Goal: Information Seeking & Learning: Learn about a topic

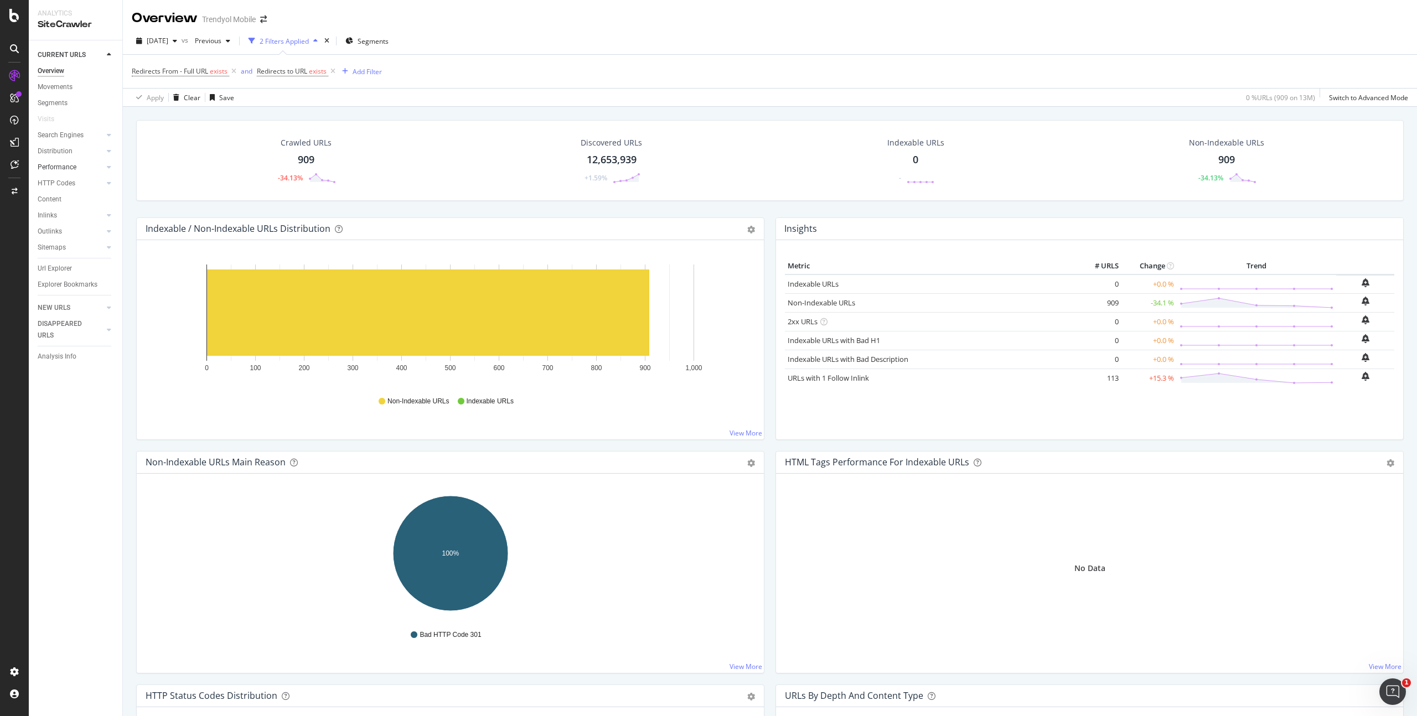
click at [101, 167] on div at bounding box center [97, 167] width 11 height 11
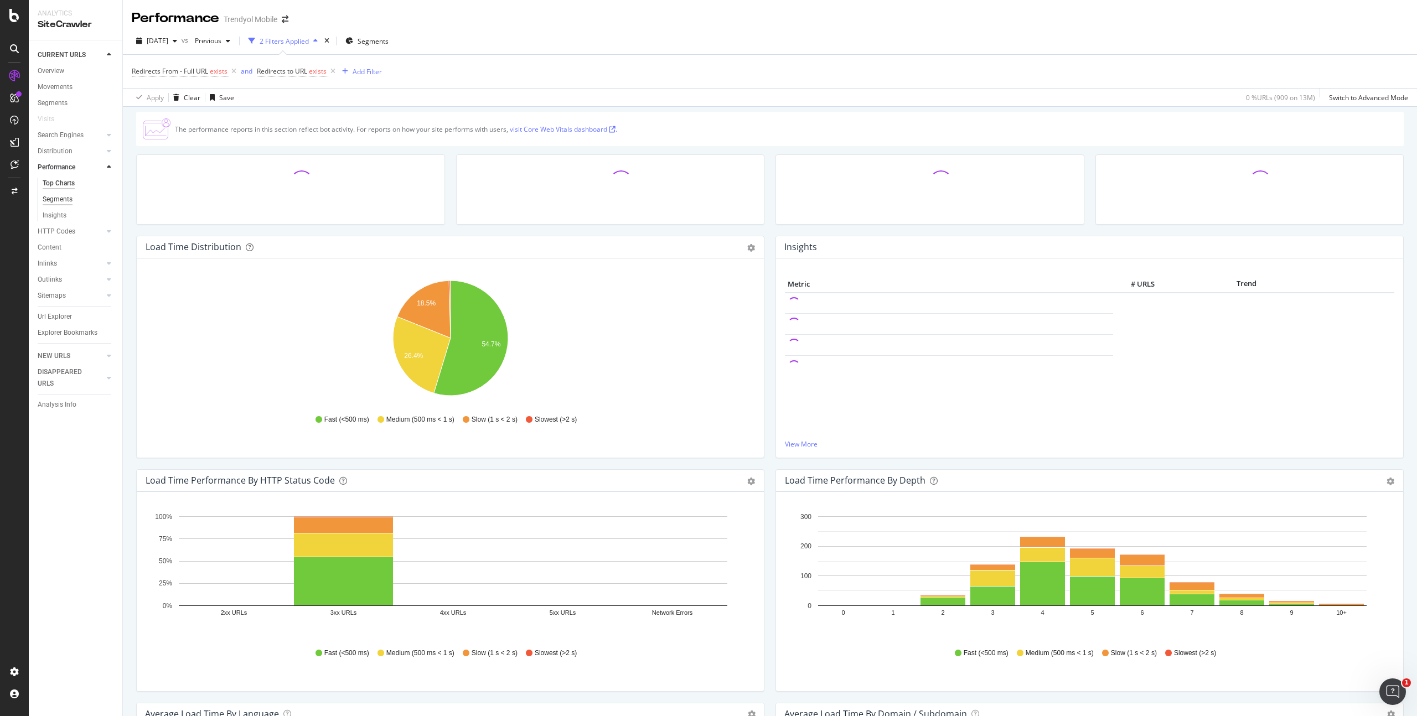
click at [68, 200] on div "Segments" at bounding box center [58, 200] width 30 height 12
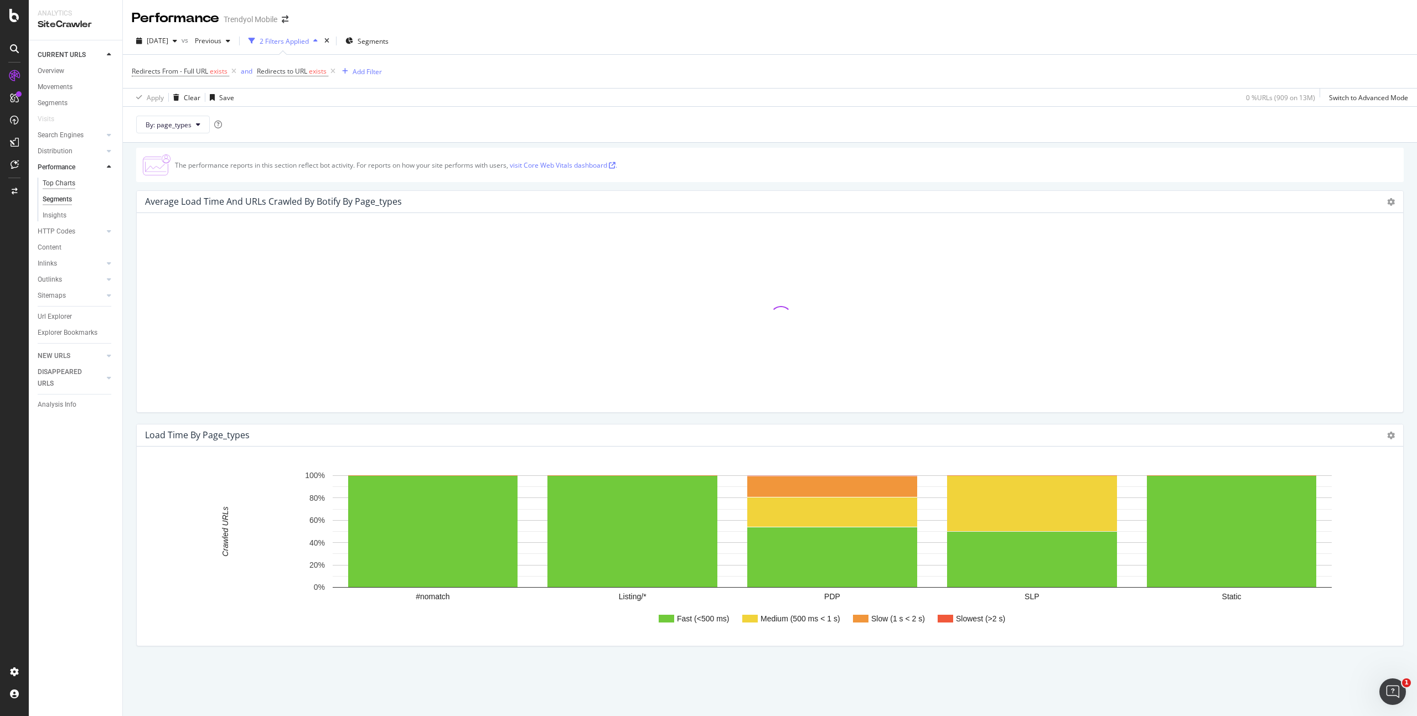
click at [68, 186] on div "Top Charts" at bounding box center [59, 184] width 33 height 12
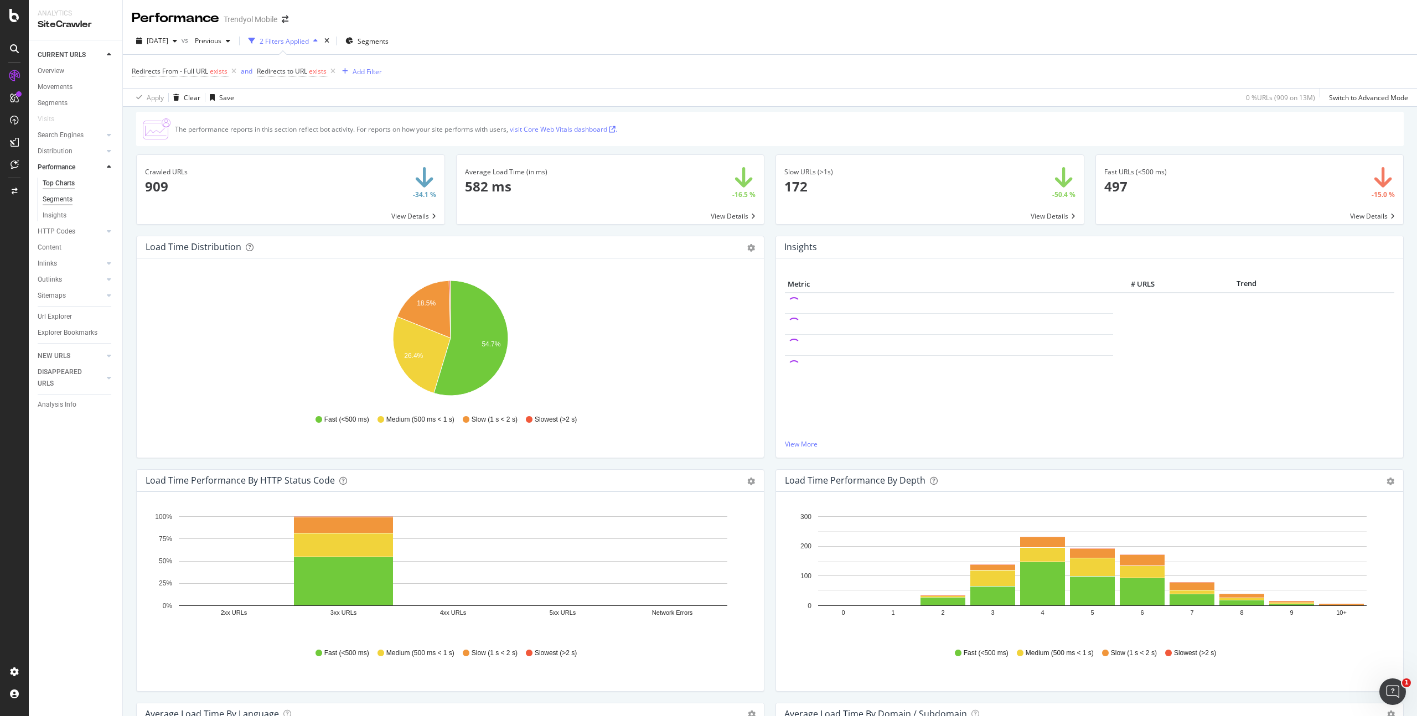
click at [68, 194] on div "Segments" at bounding box center [58, 200] width 30 height 12
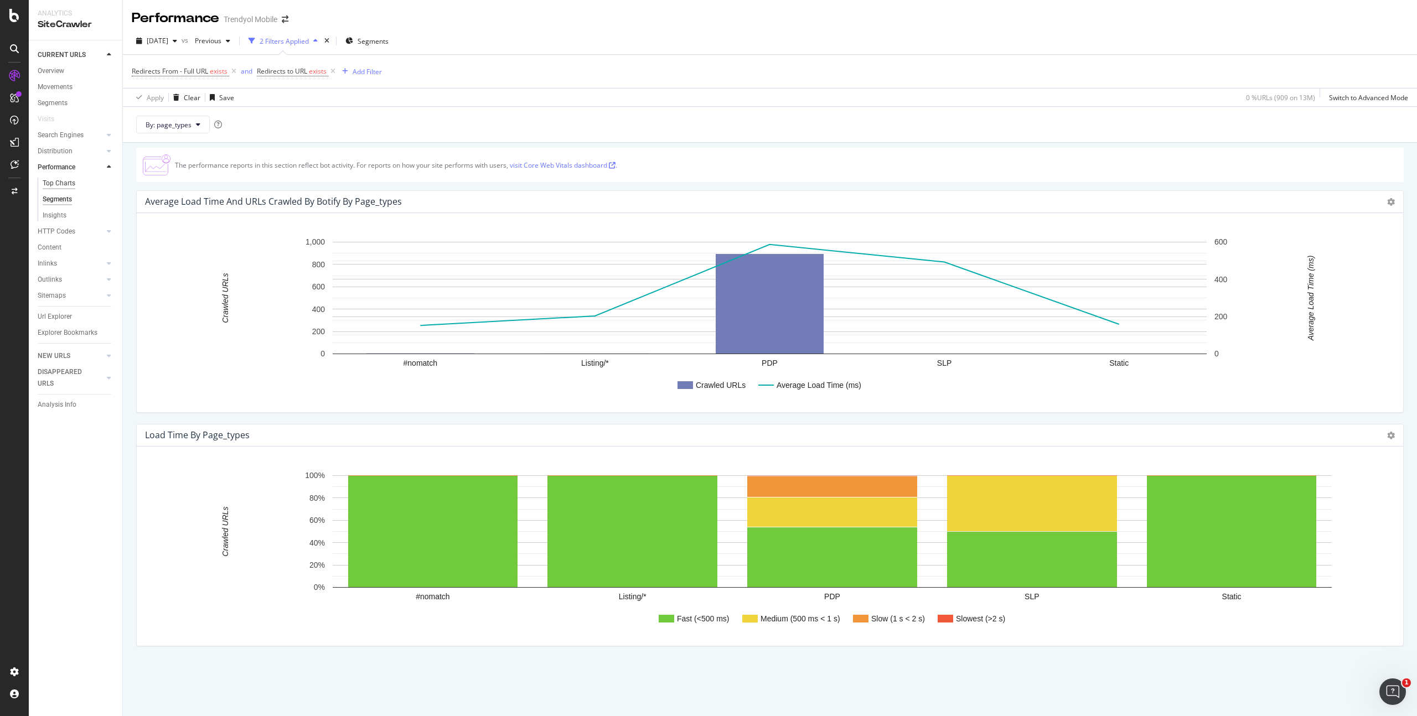
click at [66, 183] on div "Top Charts" at bounding box center [59, 184] width 33 height 12
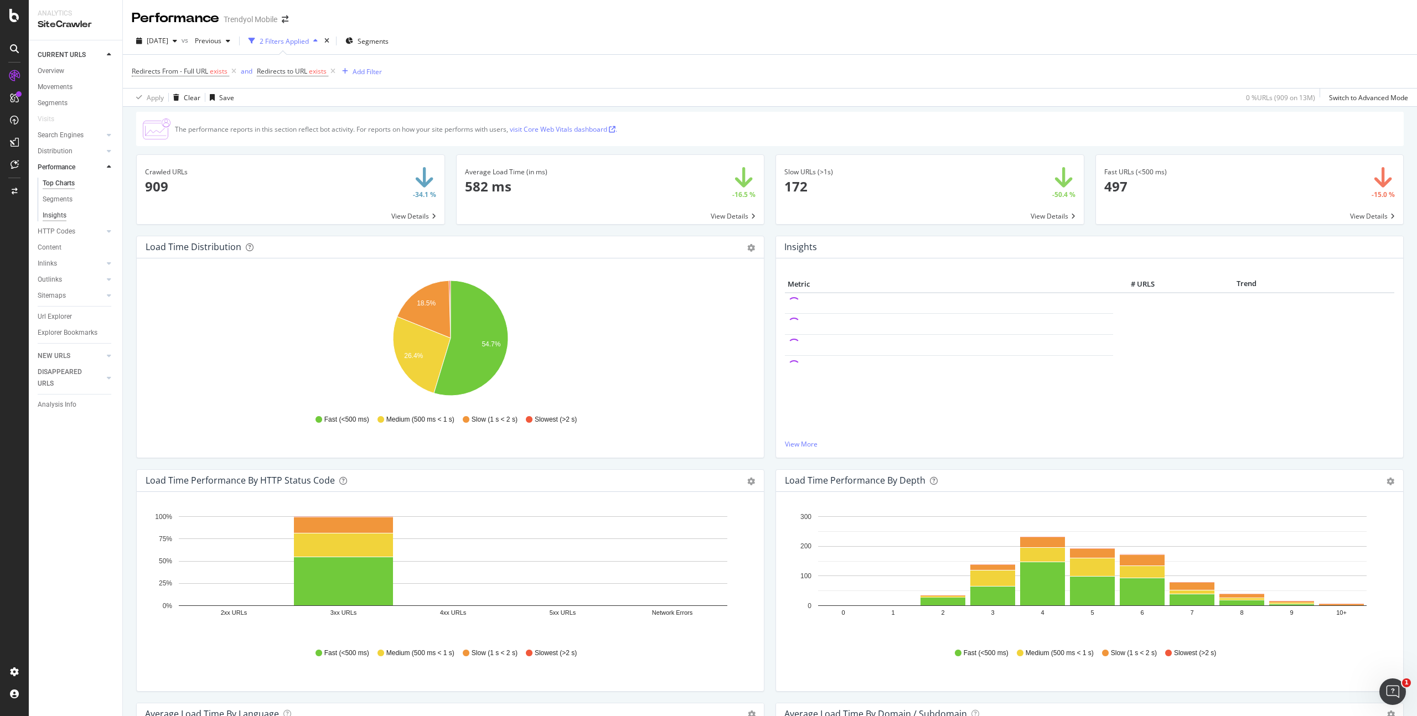
click at [64, 214] on div "Insights" at bounding box center [55, 216] width 24 height 12
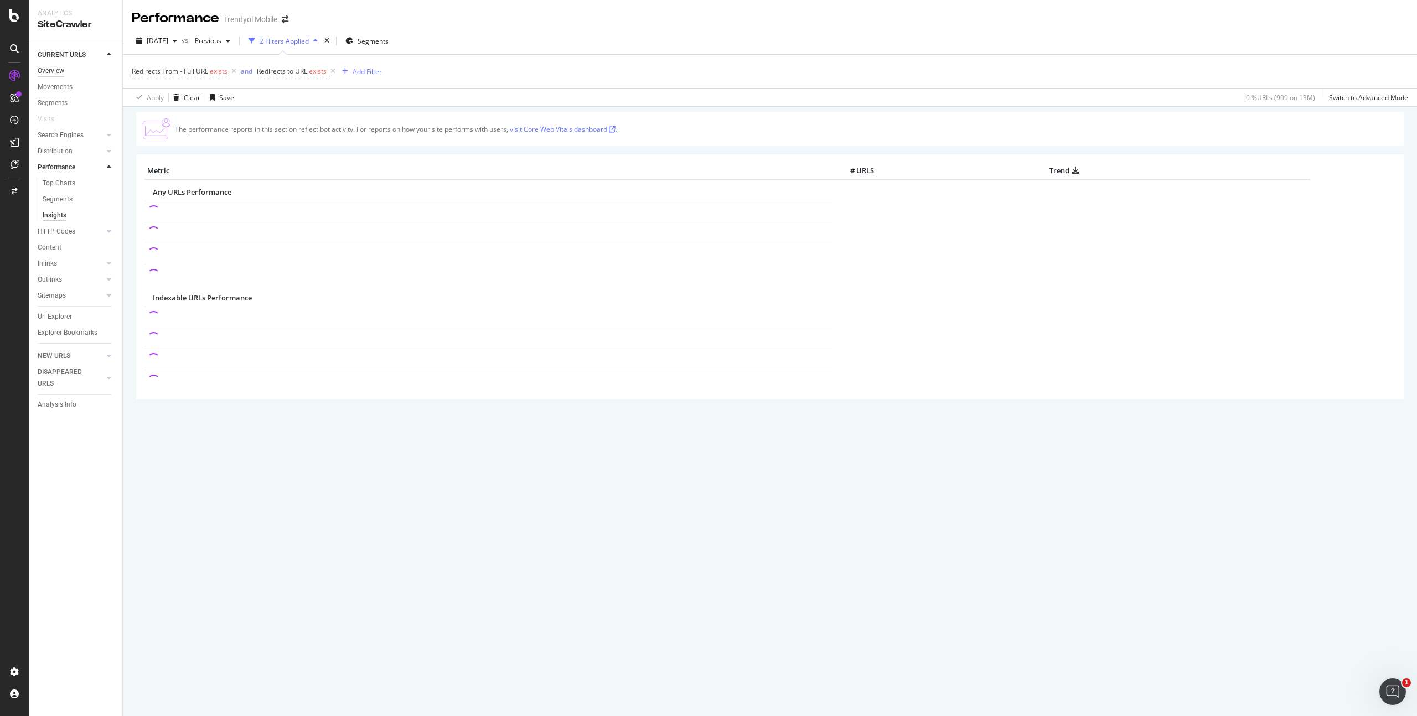
click at [60, 73] on div "Overview" at bounding box center [51, 71] width 27 height 12
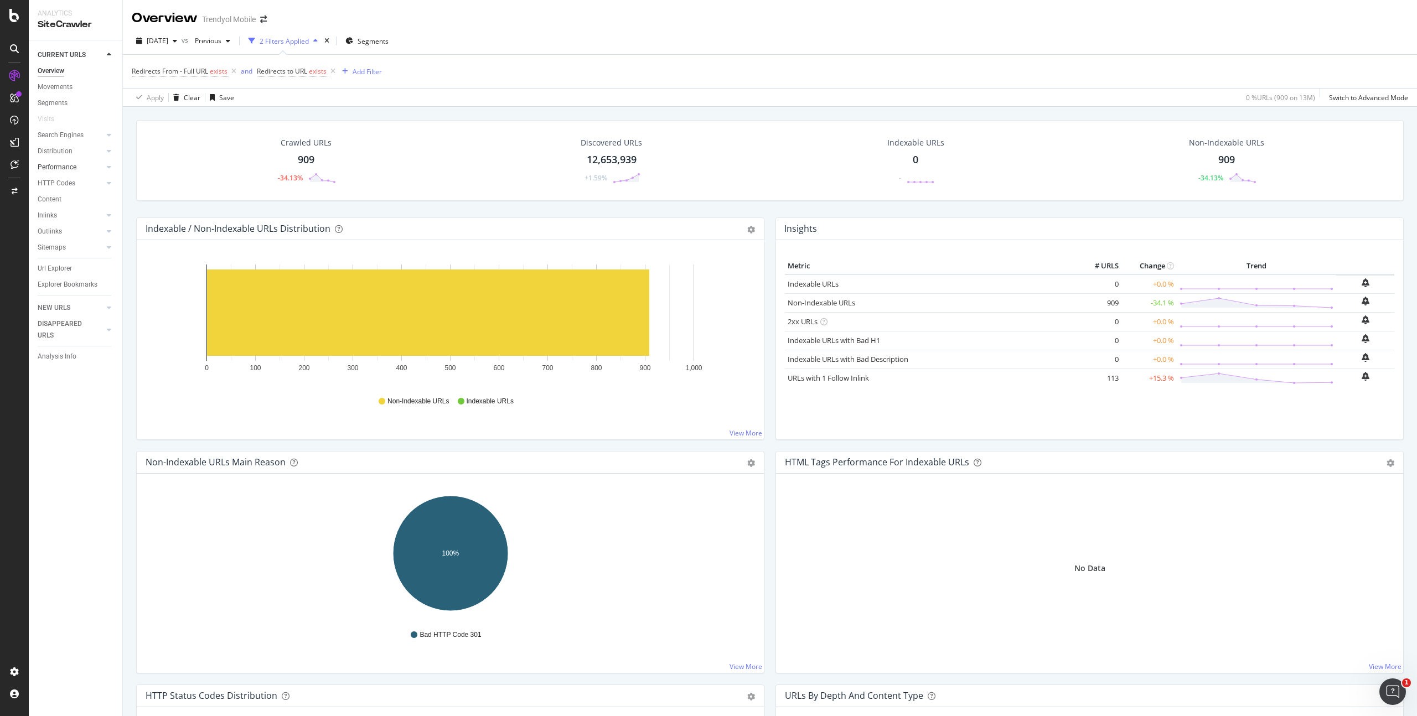
click at [84, 168] on link "Performance" at bounding box center [71, 168] width 66 height 12
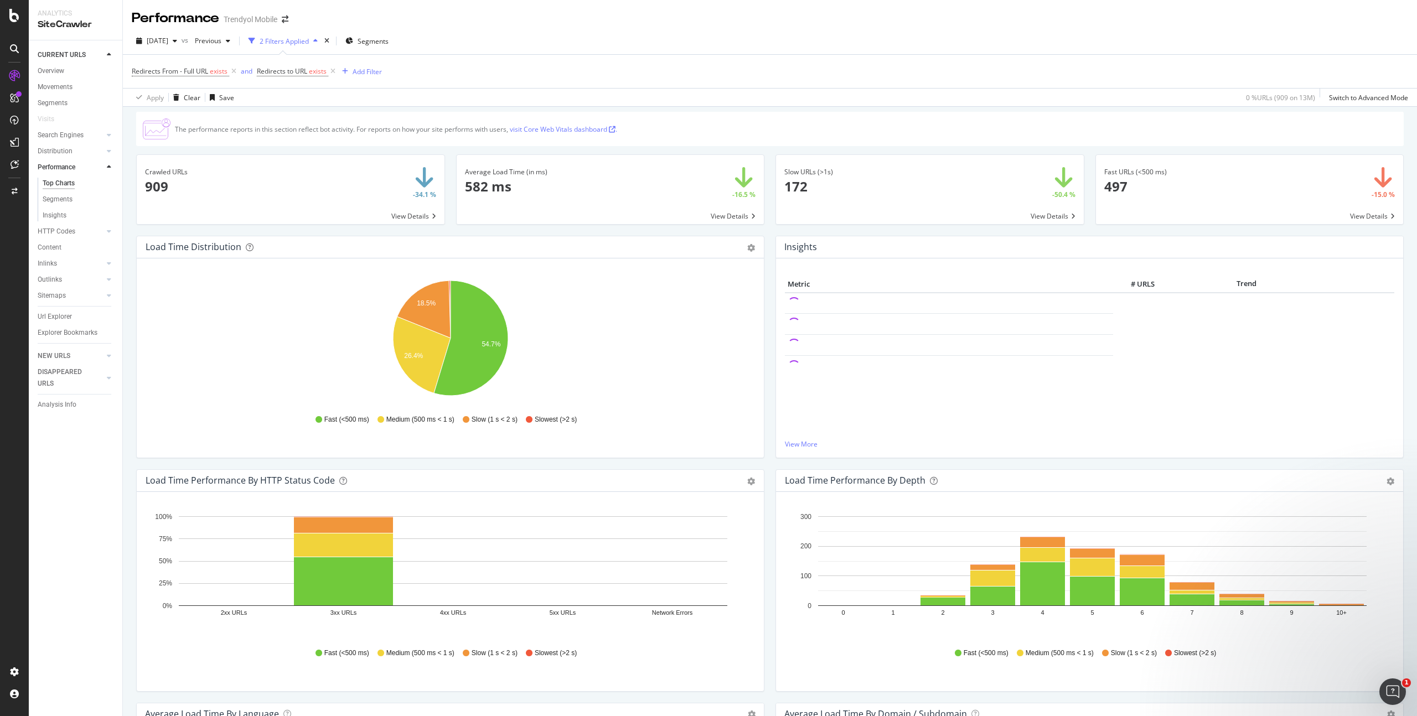
click at [76, 182] on link "Top Charts" at bounding box center [79, 184] width 72 height 12
click at [70, 200] on div "Segments" at bounding box center [58, 200] width 30 height 12
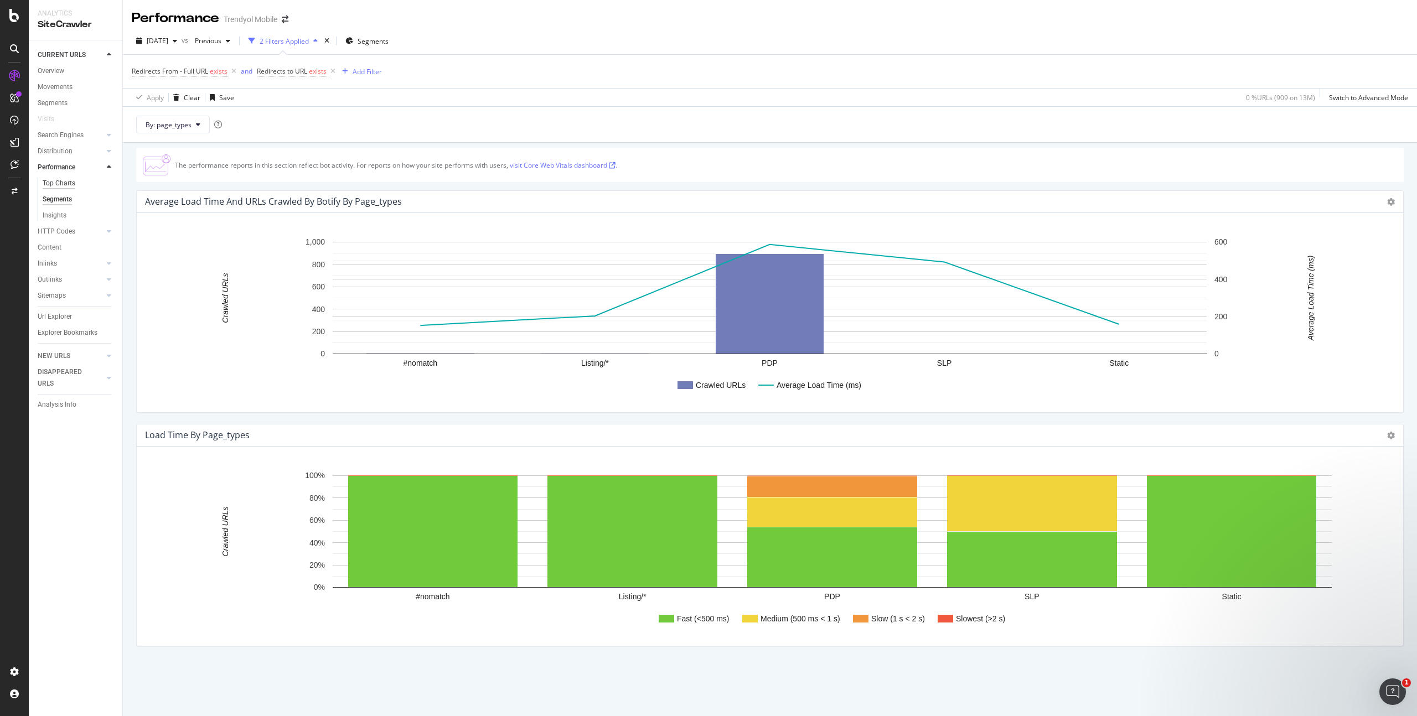
click at [70, 188] on div "Top Charts" at bounding box center [59, 184] width 33 height 12
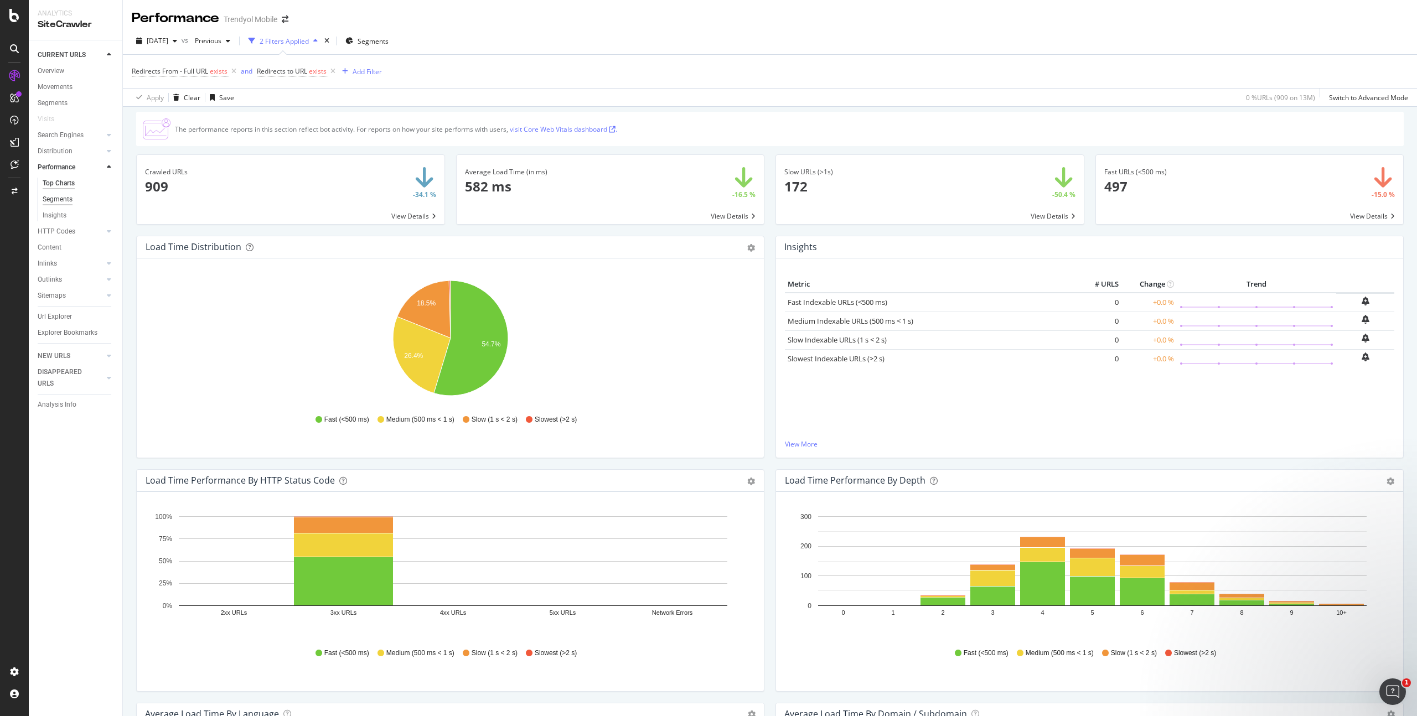
click at [71, 199] on div "Segments" at bounding box center [58, 200] width 30 height 12
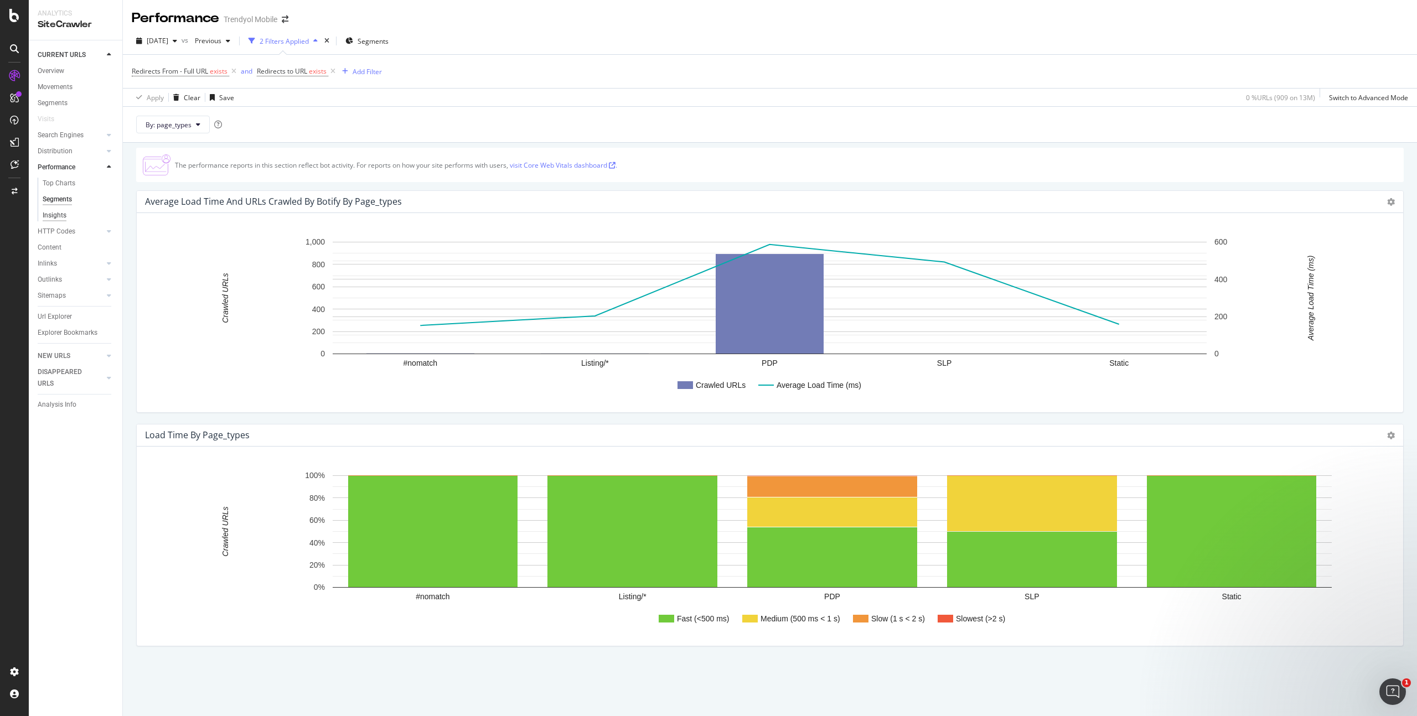
click at [65, 212] on div "Insights" at bounding box center [55, 216] width 24 height 12
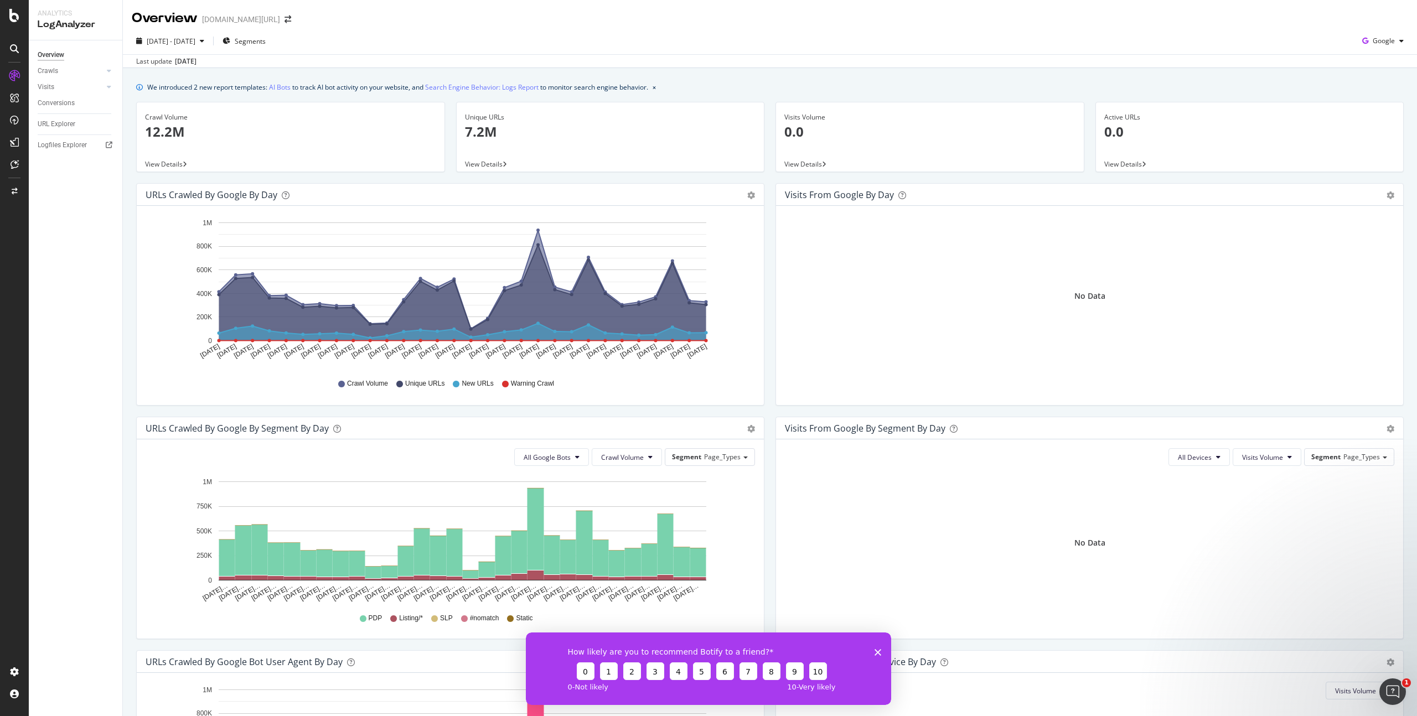
click at [22, 22] on div at bounding box center [14, 358] width 29 height 716
click at [19, 19] on icon at bounding box center [14, 15] width 10 height 13
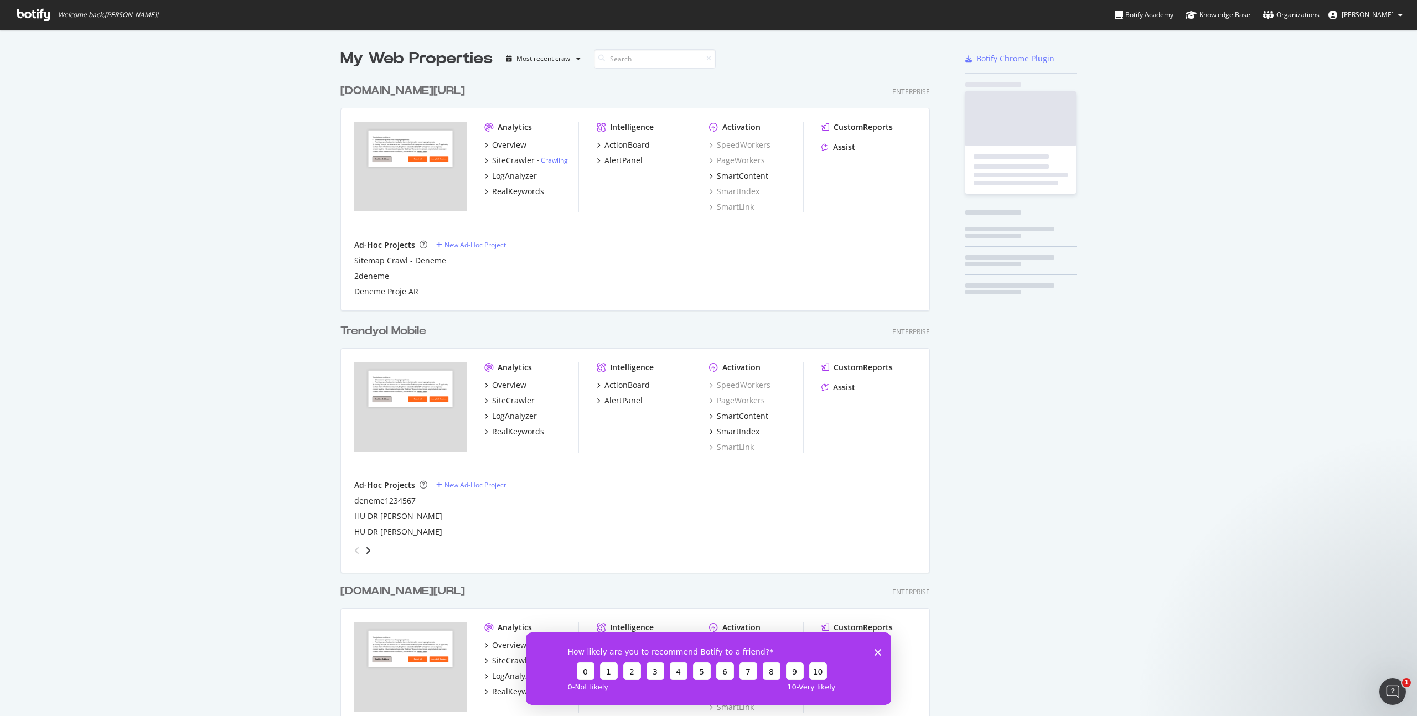
scroll to position [716, 1417]
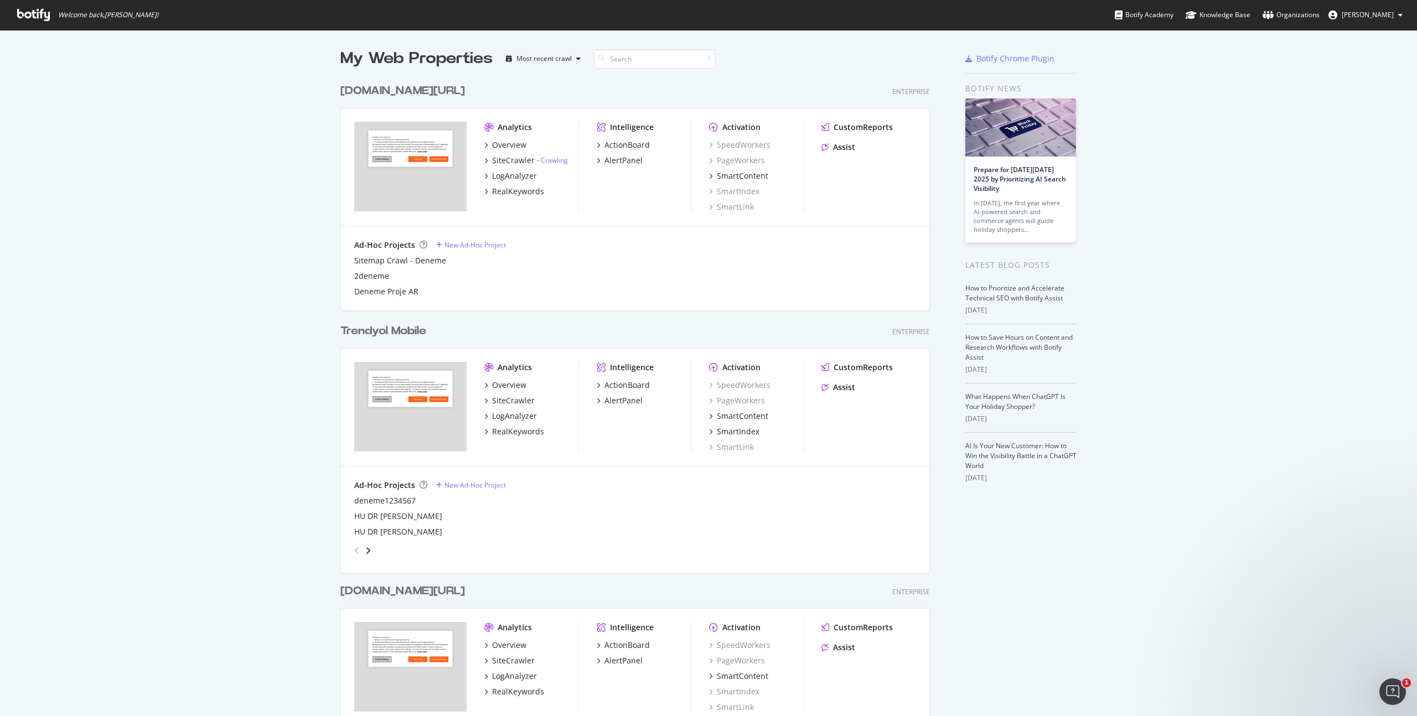
click at [395, 90] on div "[DOMAIN_NAME][URL]" at bounding box center [402, 91] width 125 height 16
